Goal: Transaction & Acquisition: Subscribe to service/newsletter

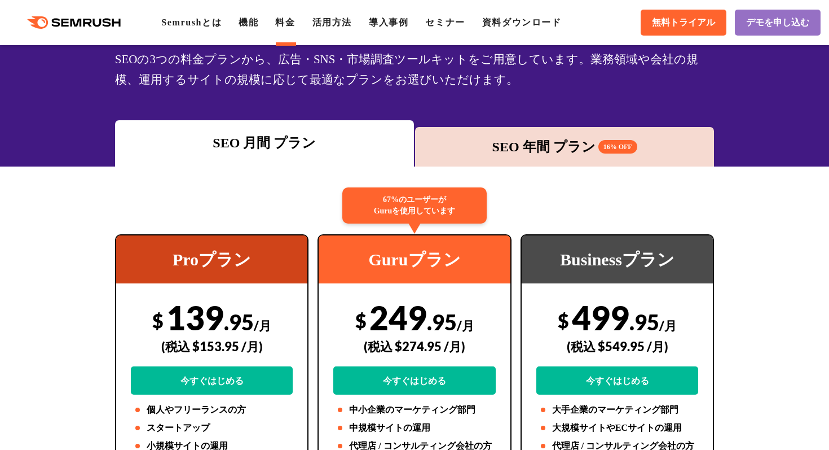
scroll to position [106, 0]
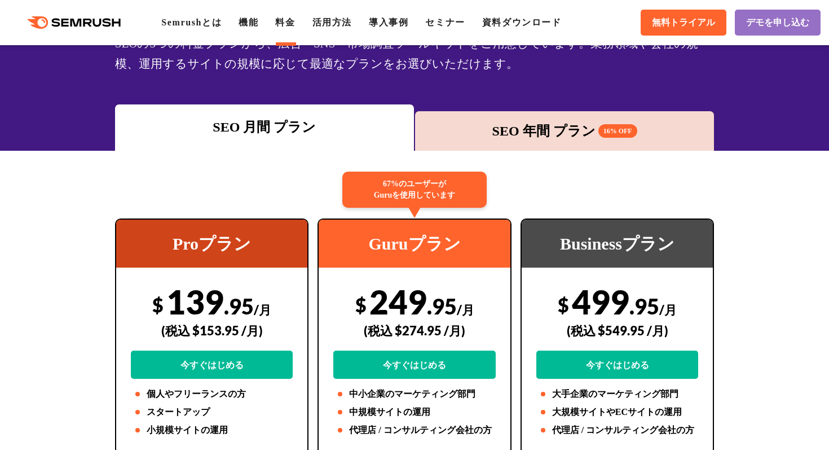
click at [497, 145] on div "SEO 年間 プラン 16% OFF" at bounding box center [564, 130] width 299 height 39
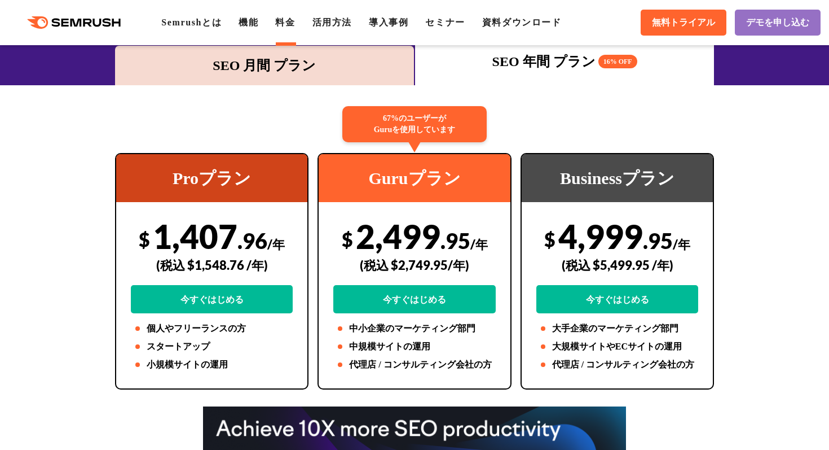
scroll to position [187, 0]
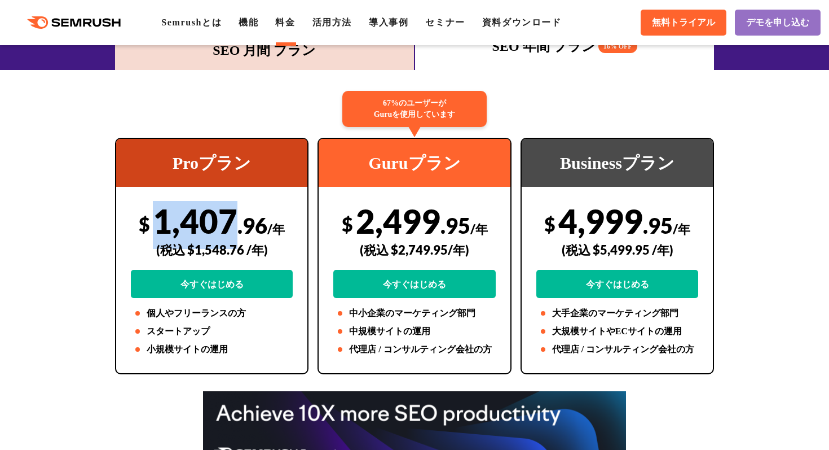
drag, startPoint x: 162, startPoint y: 215, endPoint x: 228, endPoint y: 216, distance: 65.5
click at [229, 216] on div "$ 1,407 .96 /年 (税込 $1,548.76 /年) 今すぐはじめる" at bounding box center [212, 249] width 162 height 97
drag, startPoint x: 186, startPoint y: 248, endPoint x: 240, endPoint y: 249, distance: 53.6
click at [241, 249] on div "(税込 $1,548.76 /年)" at bounding box center [212, 250] width 162 height 40
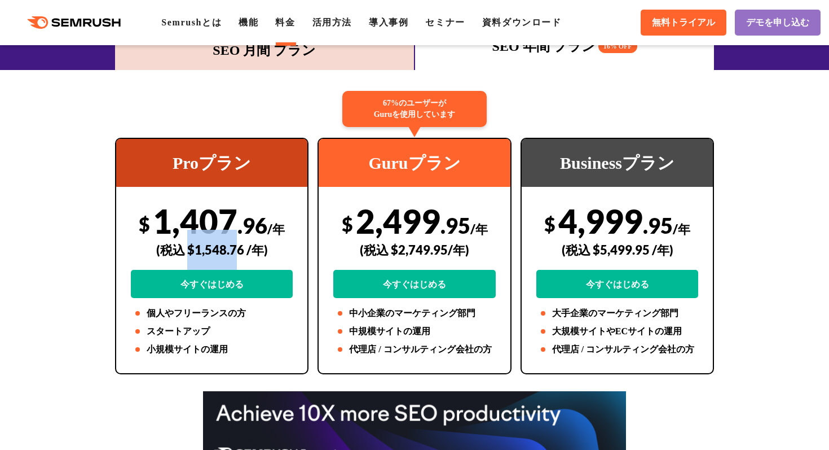
drag, startPoint x: 240, startPoint y: 249, endPoint x: 187, endPoint y: 247, distance: 52.5
click at [187, 248] on div "(税込 $1,548.76 /年)" at bounding box center [212, 250] width 162 height 40
click at [187, 247] on div "(税込 $1,548.76 /年)" at bounding box center [212, 250] width 162 height 40
drag, startPoint x: 187, startPoint y: 248, endPoint x: 247, endPoint y: 249, distance: 59.3
click at [247, 249] on div "(税込 $1,548.76 /年)" at bounding box center [212, 250] width 162 height 40
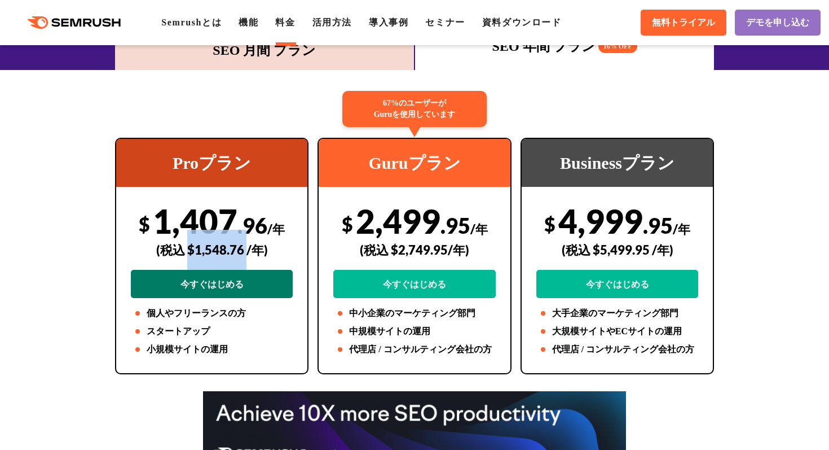
click at [235, 290] on link "今すぐはじめる" at bounding box center [212, 284] width 162 height 28
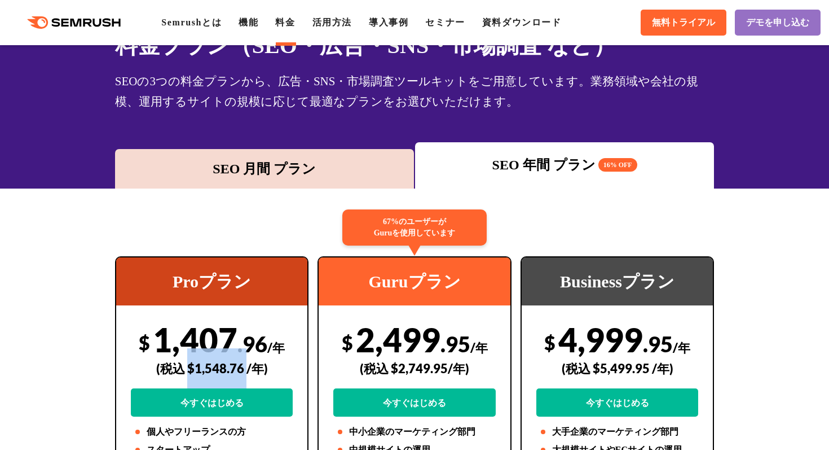
scroll to position [168, 0]
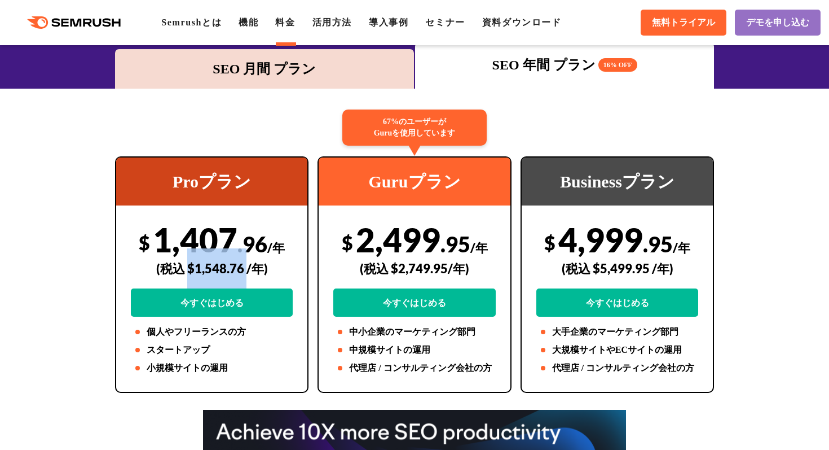
copy div "$1,548.76"
